Goal: Transaction & Acquisition: Purchase product/service

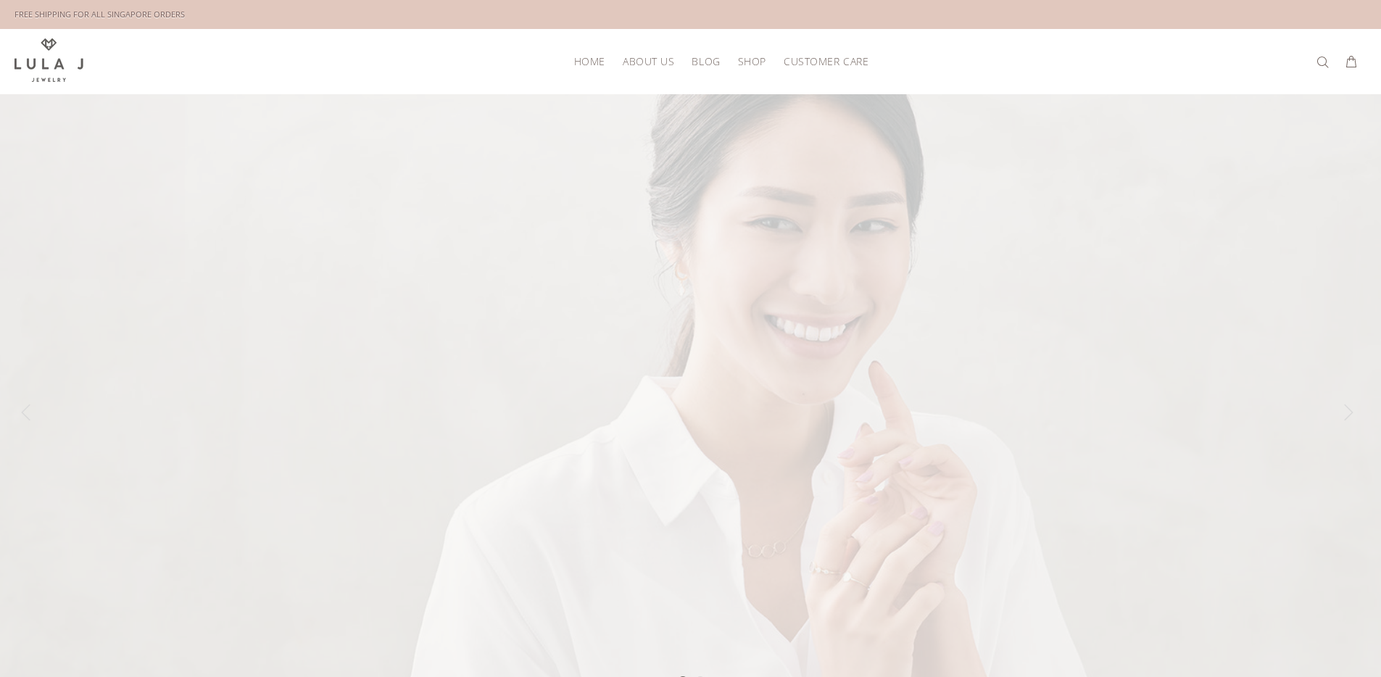
click at [745, 65] on span "Shop" at bounding box center [752, 61] width 28 height 11
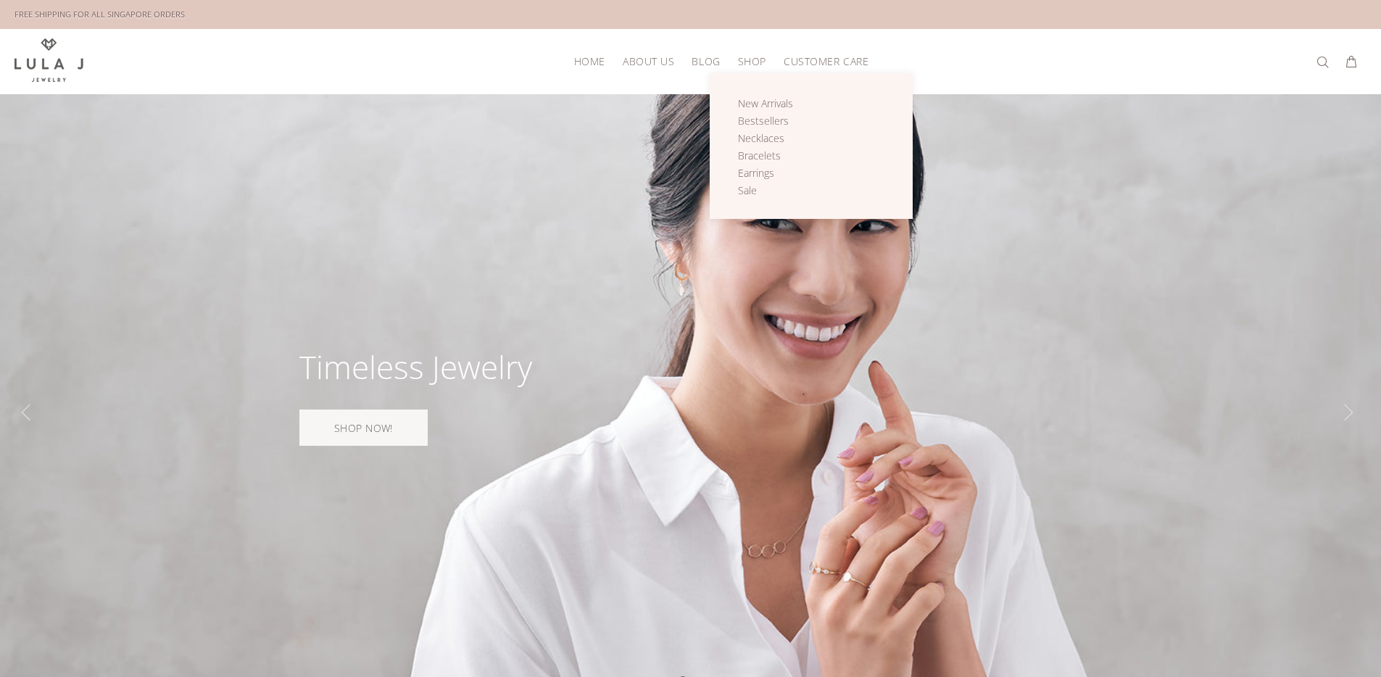
click at [758, 64] on span "Shop" at bounding box center [752, 61] width 28 height 11
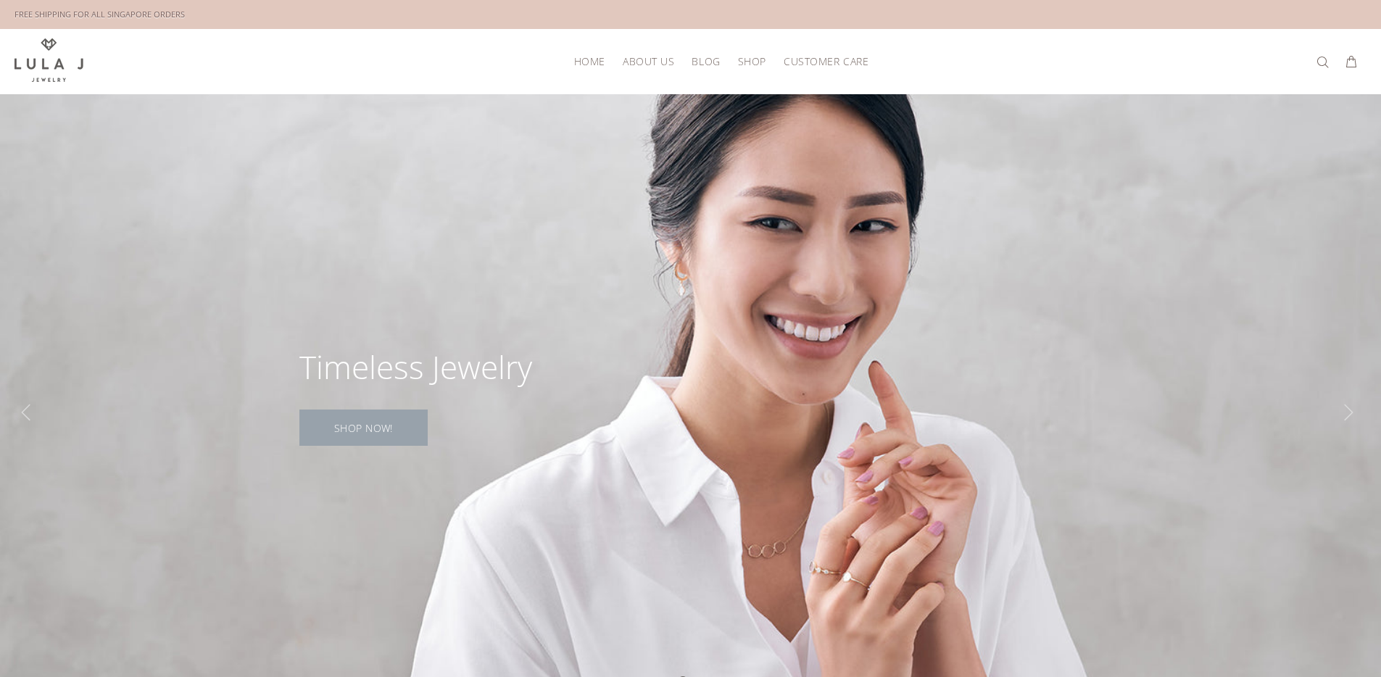
click at [387, 445] on link "SHOP NOW!" at bounding box center [363, 428] width 128 height 36
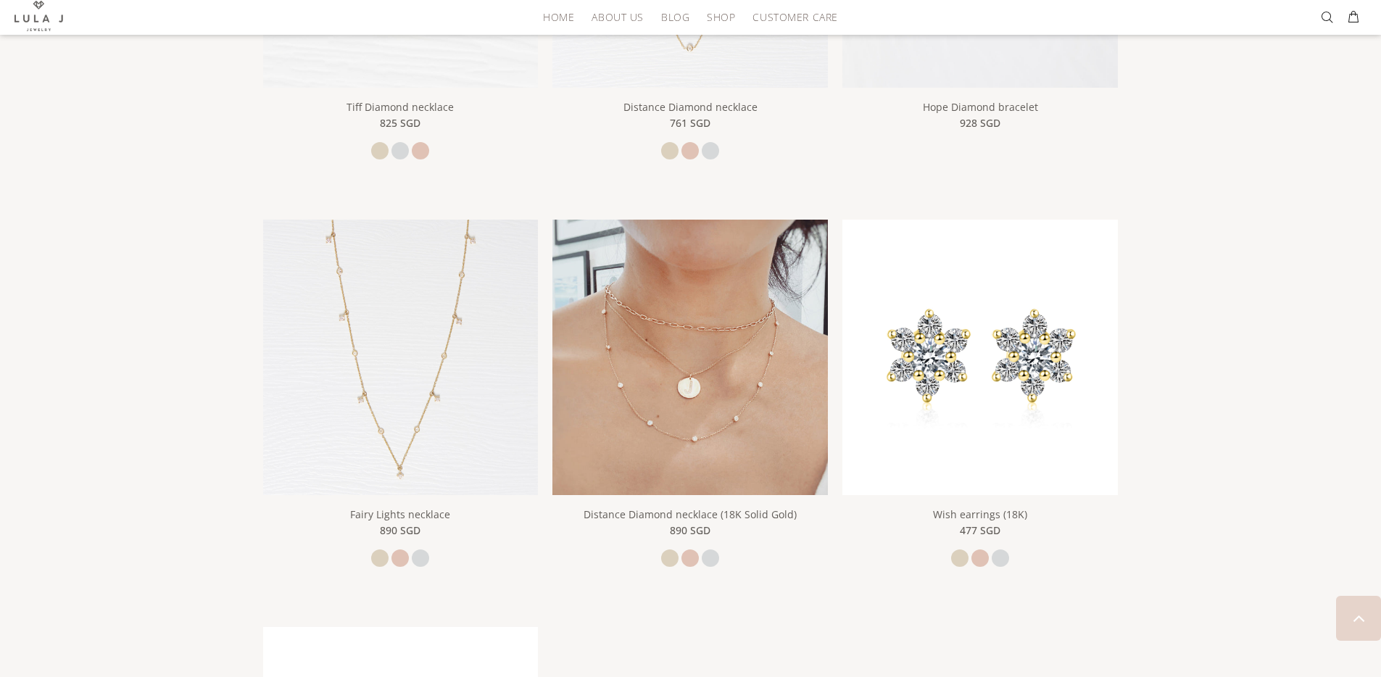
scroll to position [434, 0]
